Goal: Entertainment & Leisure: Consume media (video, audio)

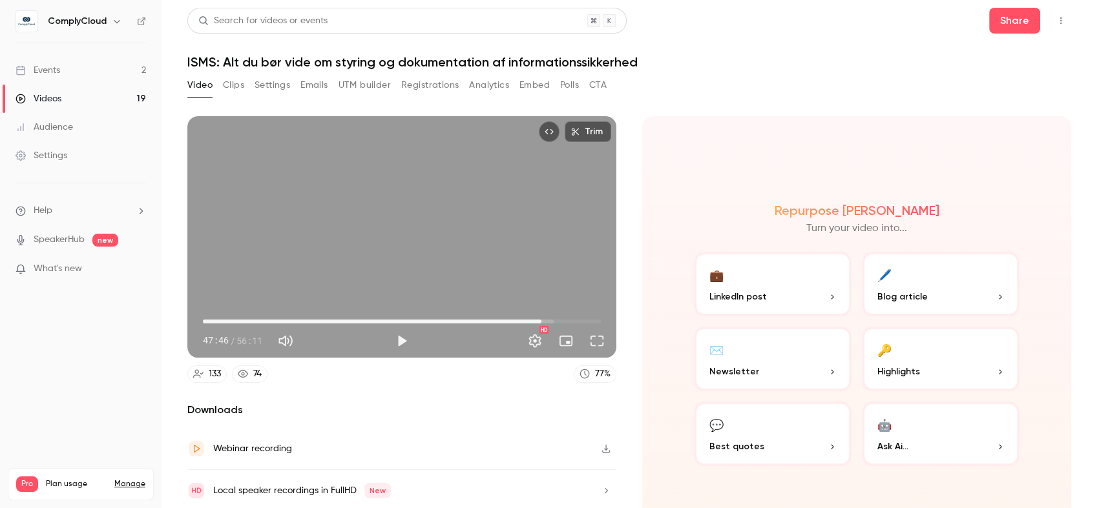
click at [703, 99] on div "Video Clips Settings Emails UTM builder Registrations Analytics Embed Polls CTA" at bounding box center [628, 88] width 883 height 26
click at [449, 206] on div "Trim 47:46 47:46 / 56:11 HD" at bounding box center [401, 237] width 429 height 242
click at [591, 331] on button "Full screen" at bounding box center [597, 341] width 26 height 26
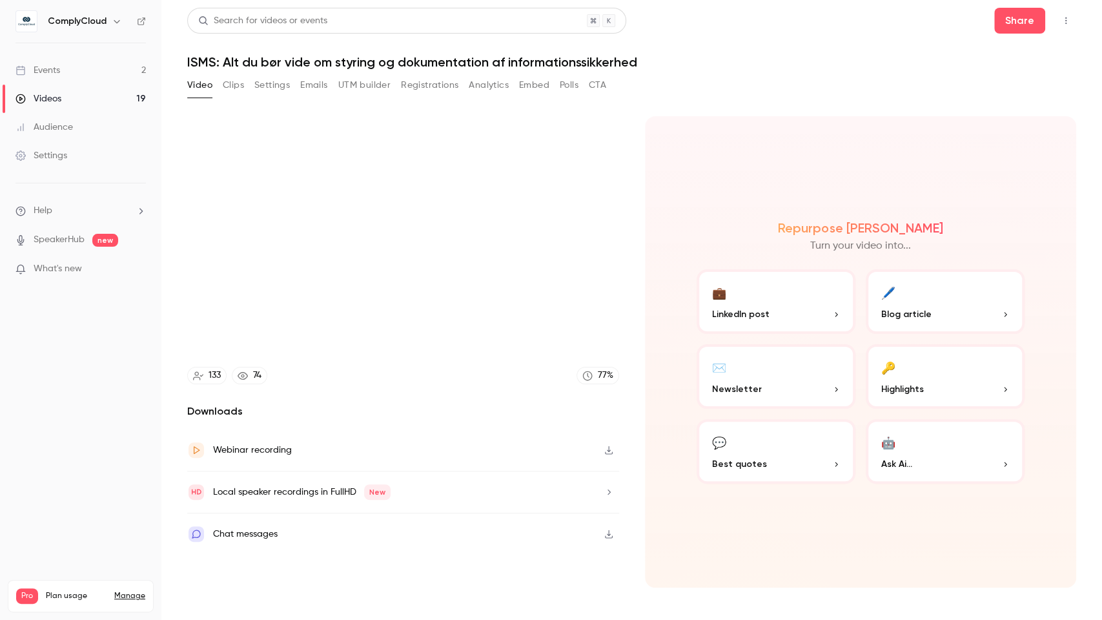
type input "******"
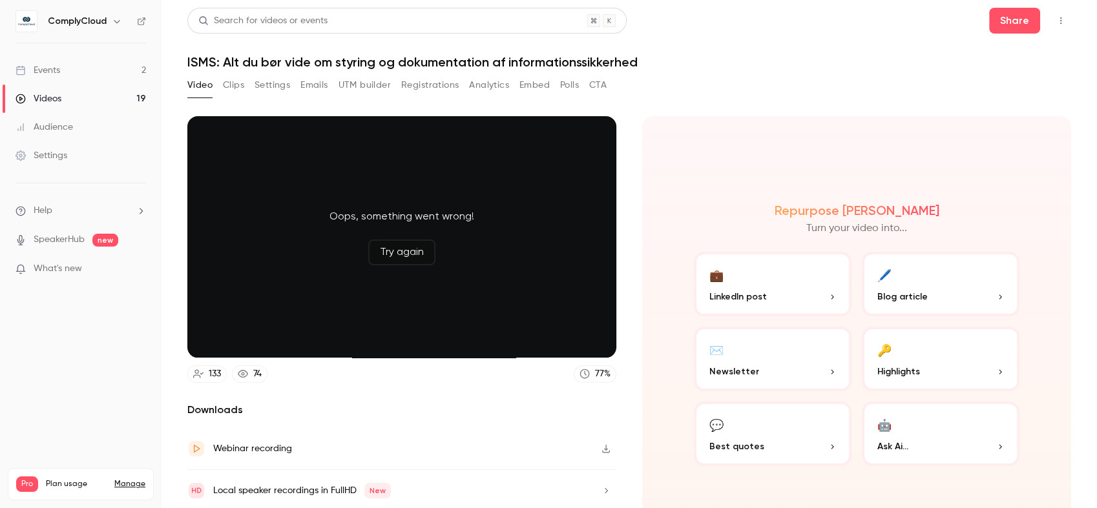
click at [406, 252] on button "Try again" at bounding box center [401, 253] width 67 height 26
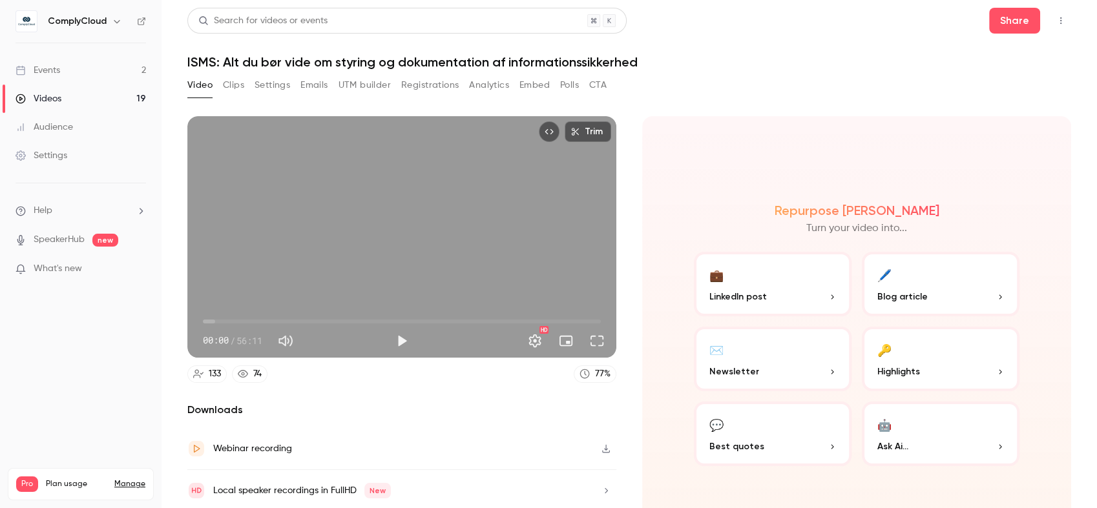
click at [440, 217] on div "Trim 00:00 00:00 / 56:11 HD" at bounding box center [401, 237] width 429 height 242
click at [592, 330] on button "Full screen" at bounding box center [597, 341] width 26 height 26
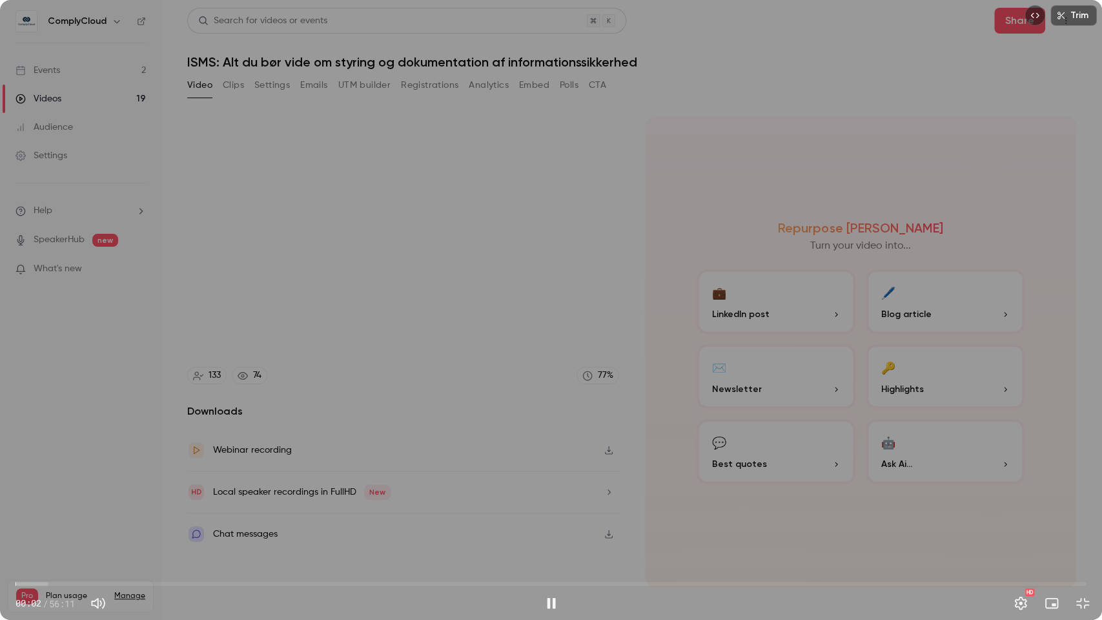
click at [954, 508] on span "00:02" at bounding box center [550, 583] width 1071 height 21
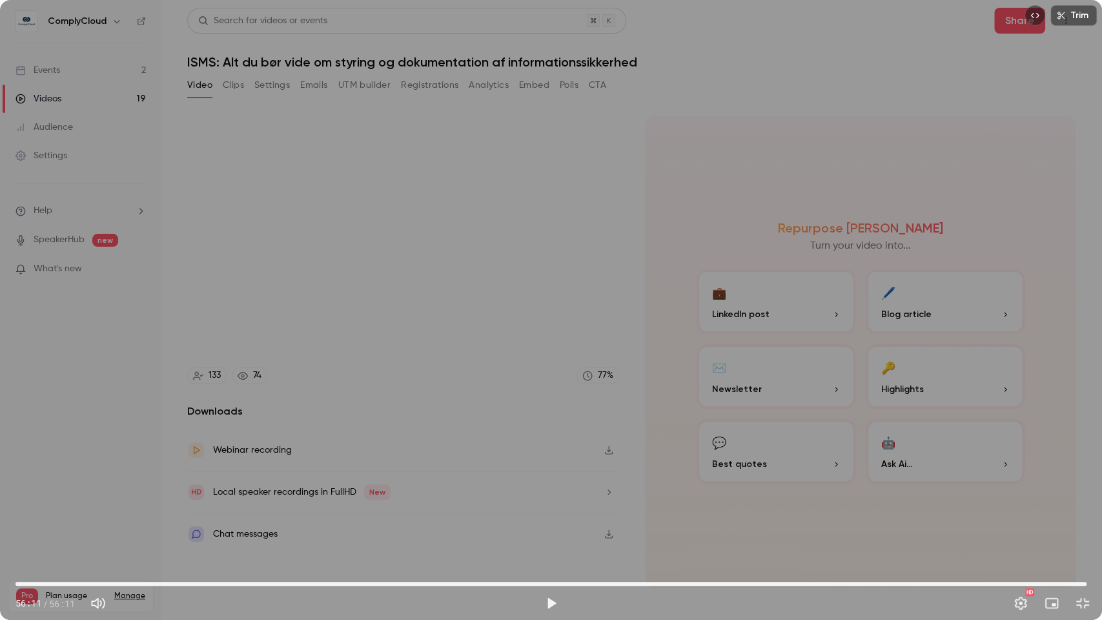
click at [961, 302] on div "Trim 56:11 56:11 / 56:11 HD" at bounding box center [551, 310] width 1102 height 620
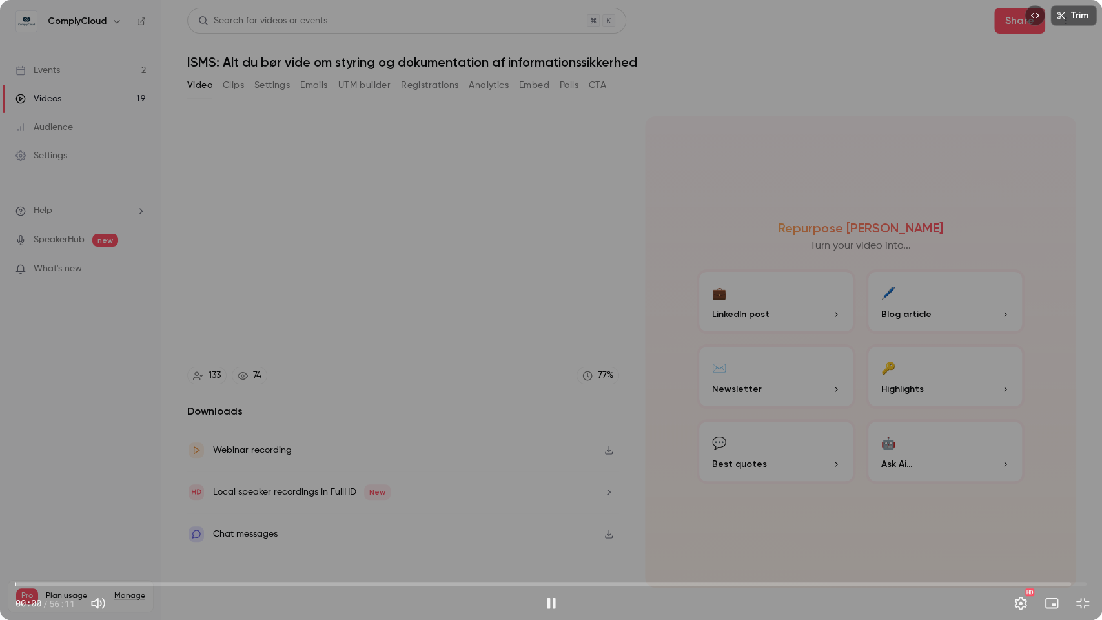
click at [806, 256] on div "Trim 00:00 00:00 / 56:11 HD" at bounding box center [551, 310] width 1102 height 620
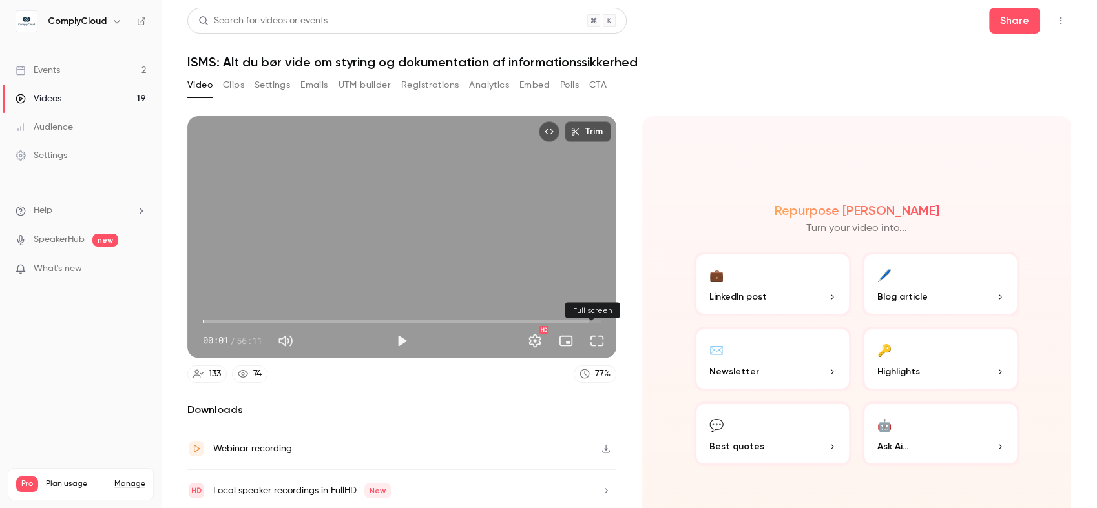
drag, startPoint x: 592, startPoint y: 336, endPoint x: 595, endPoint y: 411, distance: 75.0
click at [592, 336] on button "Full screen" at bounding box center [597, 341] width 26 height 26
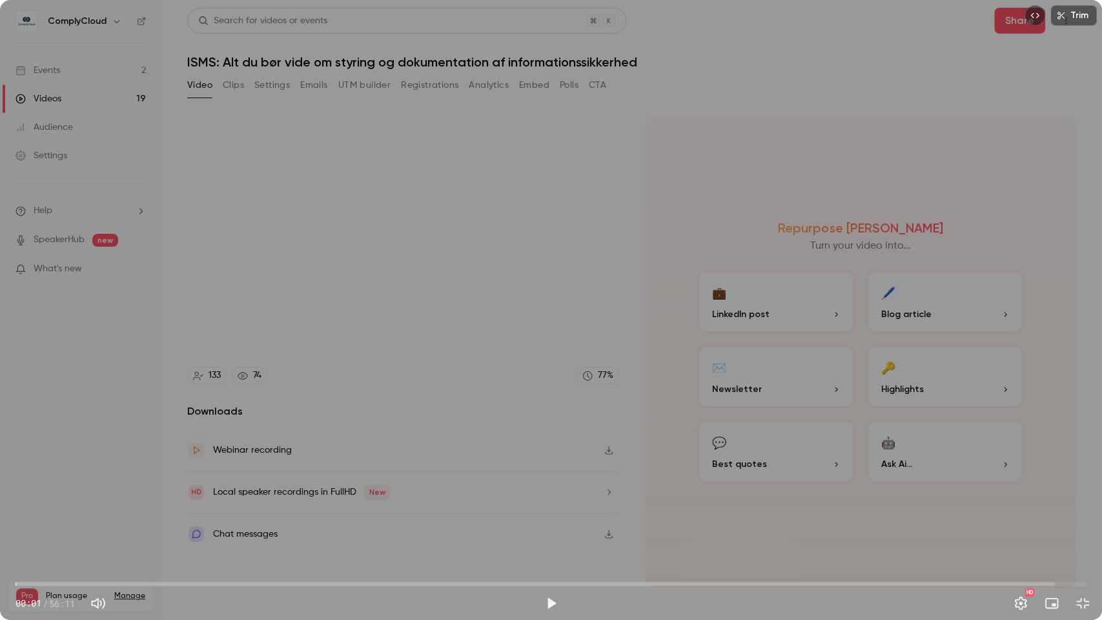
click at [371, 508] on span "00:01" at bounding box center [550, 583] width 1071 height 21
drag, startPoint x: 371, startPoint y: 585, endPoint x: 350, endPoint y: 588, distance: 21.5
click at [350, 508] on span "17:33" at bounding box center [350, 584] width 4 height 4
click at [341, 508] on span "17:33" at bounding box center [550, 583] width 1071 height 21
click at [339, 508] on span "17:04" at bounding box center [341, 584] width 4 height 4
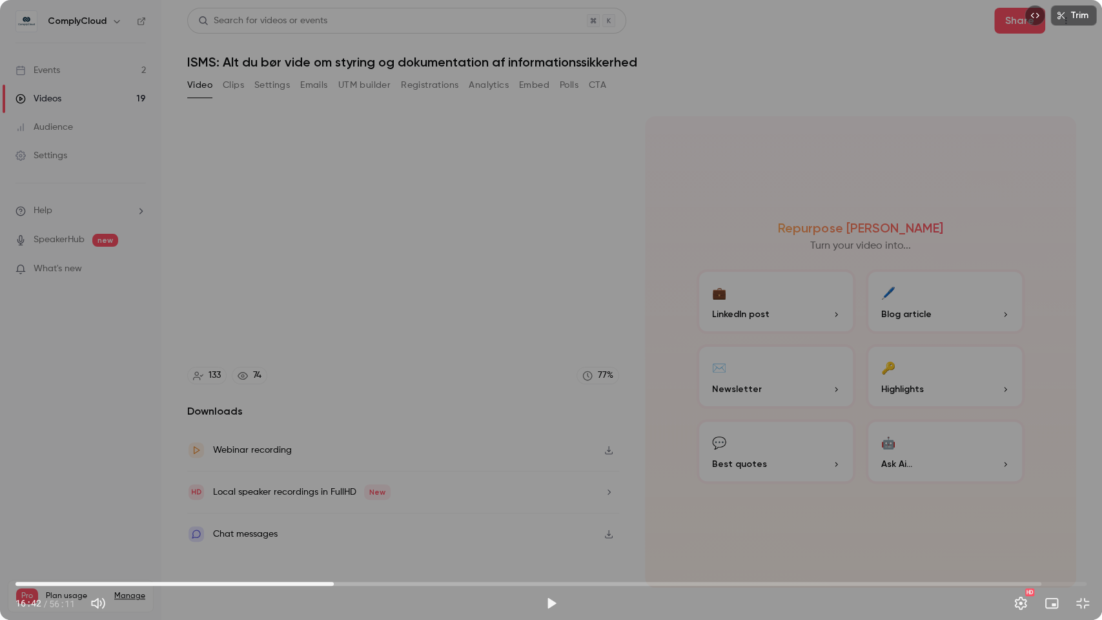
click at [530, 285] on div "Trim 16:42 16:42 / 56:11 HD" at bounding box center [551, 310] width 1102 height 620
click at [610, 249] on div "Trim 19:17 19:17 / 56:11 HD" at bounding box center [551, 310] width 1102 height 620
click at [1087, 508] on button "Exit full screen" at bounding box center [1083, 603] width 26 height 26
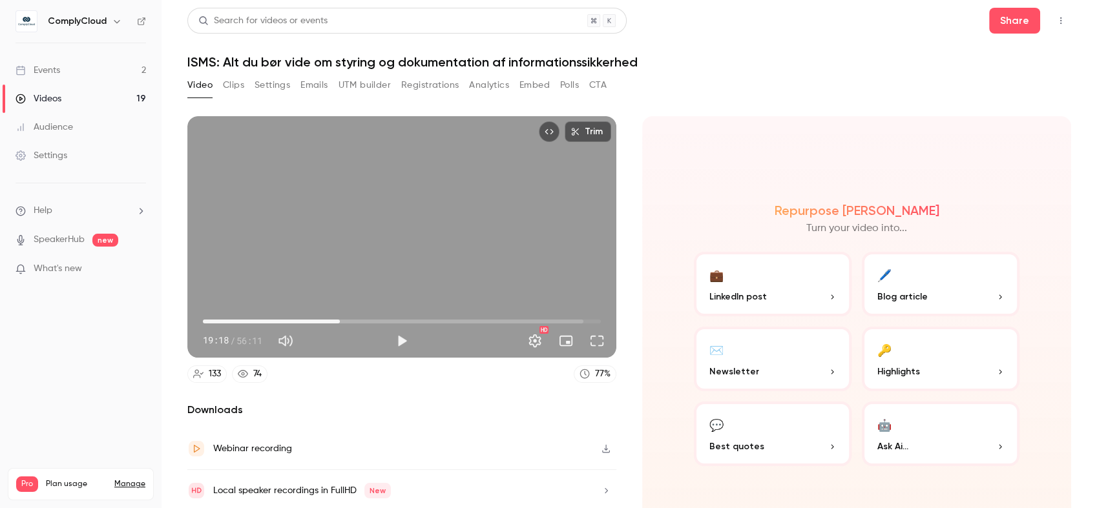
click at [895, 63] on h1 "ISMS: Alt du bør vide om styring og dokumentation af informationssikkerhed" at bounding box center [628, 61] width 883 height 15
type input "******"
click at [836, 79] on div "Video Clips Settings Emails UTM builder Registrations Analytics Embed Polls CTA" at bounding box center [628, 88] width 883 height 26
